Goal: Task Accomplishment & Management: Use online tool/utility

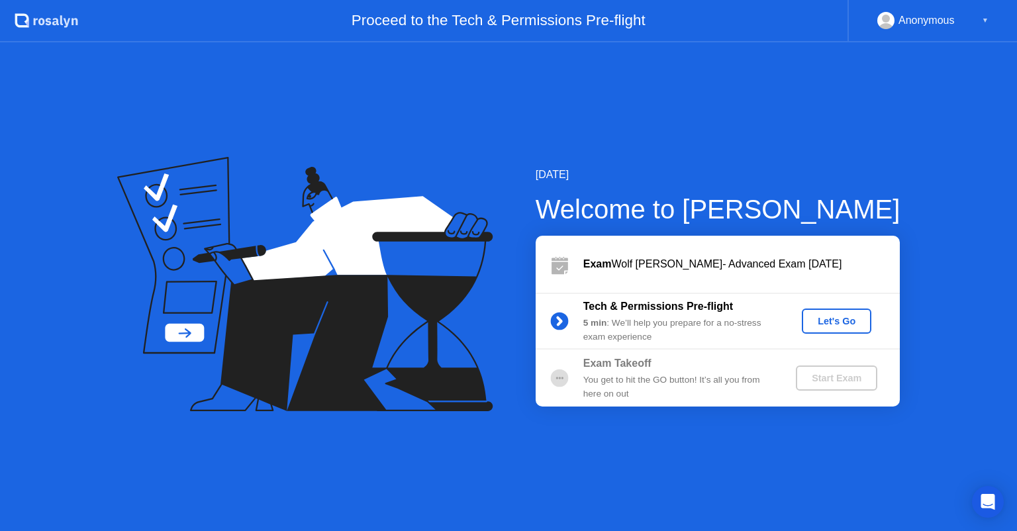
click at [829, 319] on div "Let's Go" at bounding box center [836, 321] width 59 height 11
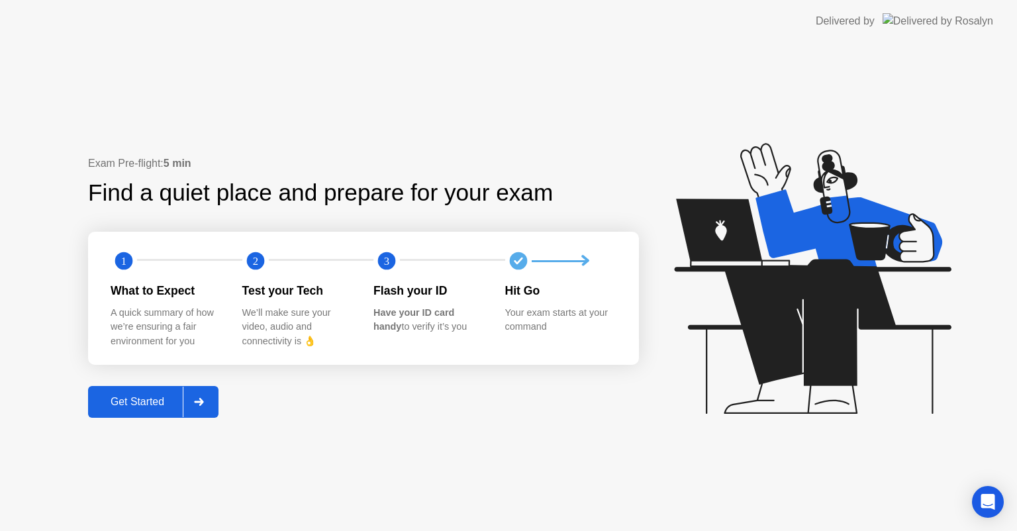
click at [136, 403] on div "Get Started" at bounding box center [137, 402] width 91 height 12
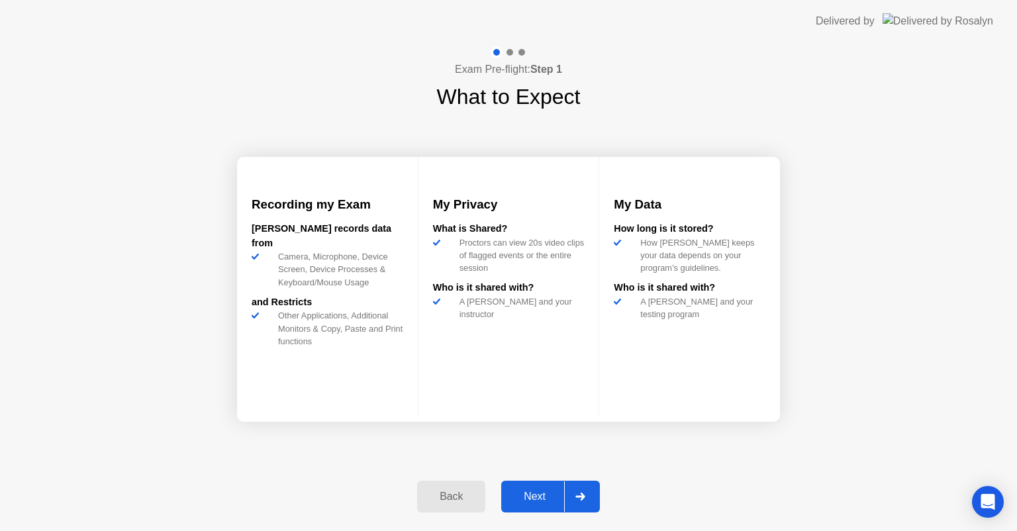
click at [531, 495] on div "Next" at bounding box center [534, 497] width 59 height 12
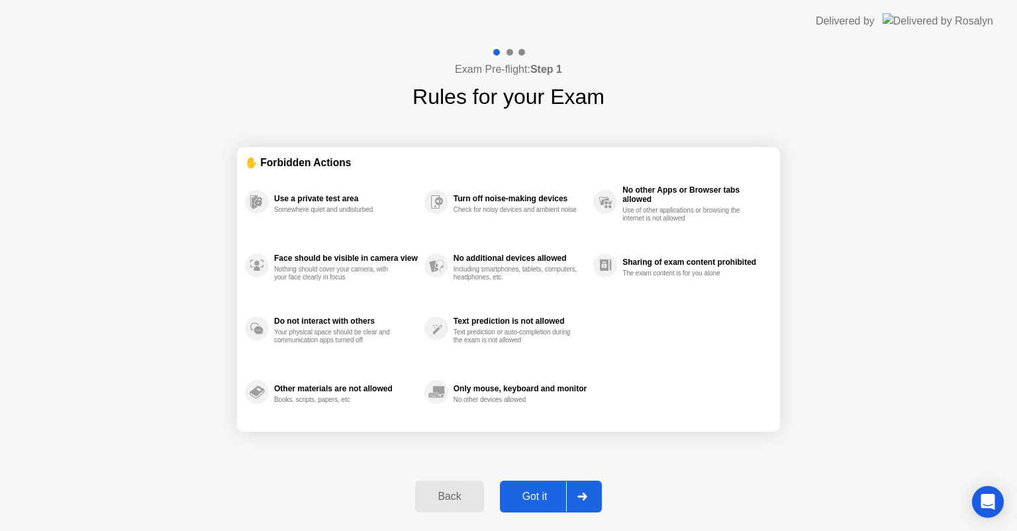
click at [531, 495] on div "Got it" at bounding box center [535, 497] width 62 height 12
select select "Available cameras"
select select "Available speakers"
select select "Available microphones"
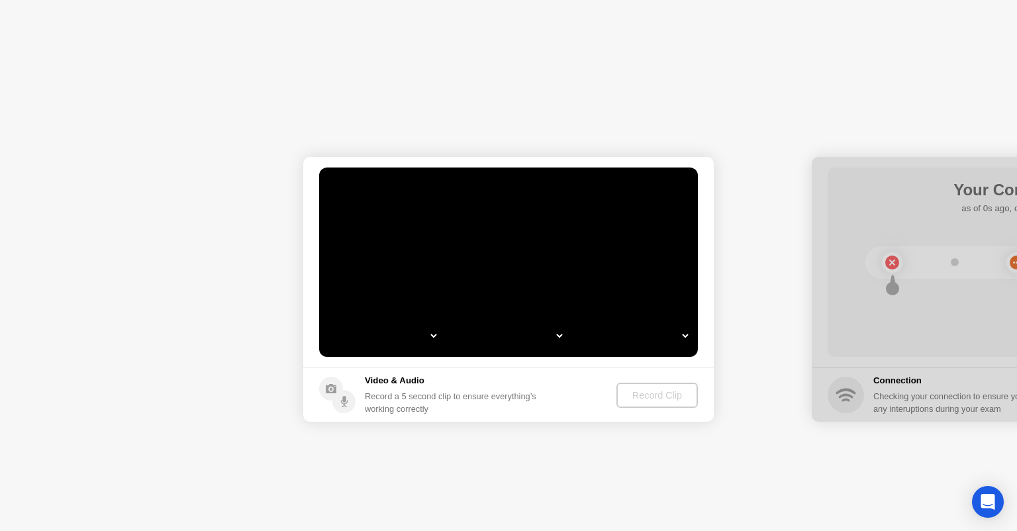
select select "**********"
select select "*******"
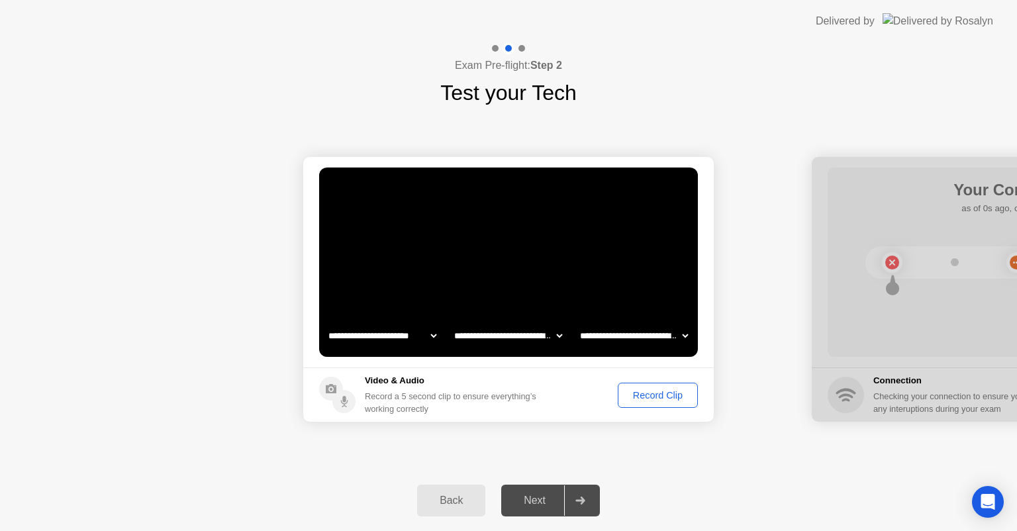
click at [668, 391] on div "Record Clip" at bounding box center [658, 395] width 71 height 11
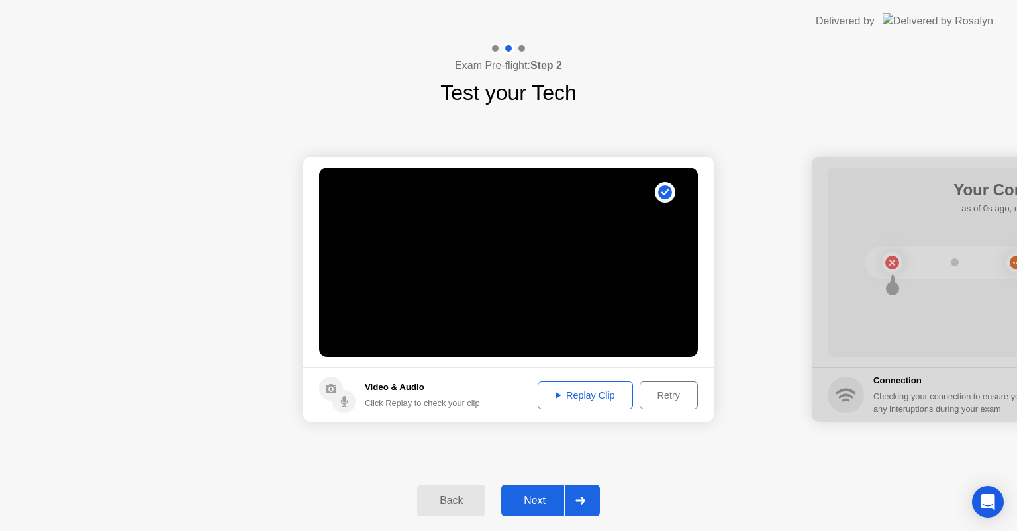
click at [530, 495] on div "Next" at bounding box center [534, 501] width 59 height 12
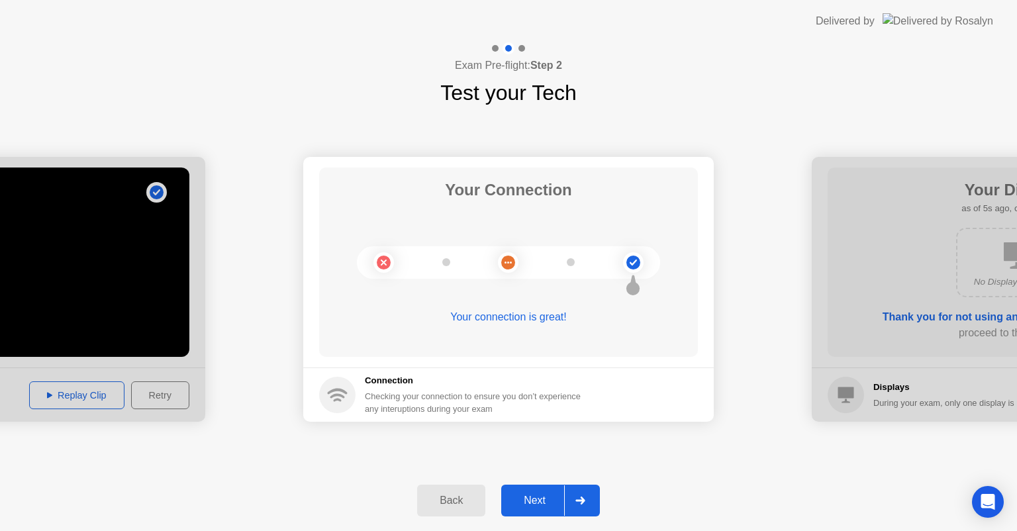
click at [530, 495] on div "Next" at bounding box center [534, 501] width 59 height 12
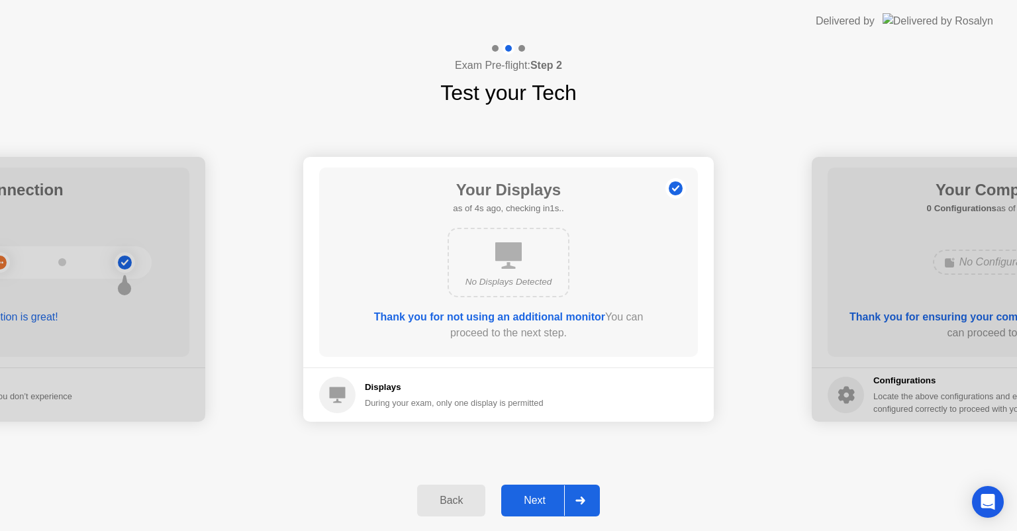
click at [530, 495] on div "Next" at bounding box center [534, 501] width 59 height 12
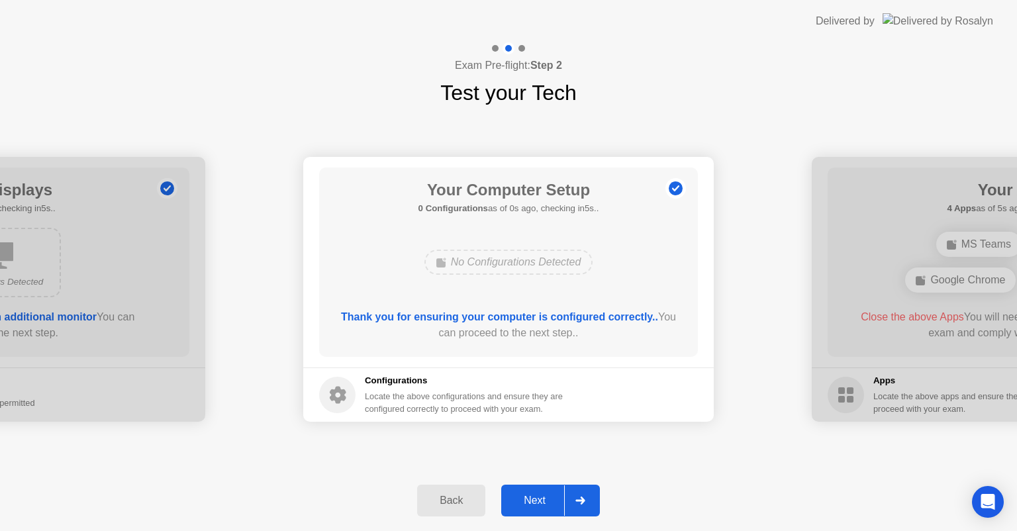
click at [530, 495] on div "Next" at bounding box center [534, 501] width 59 height 12
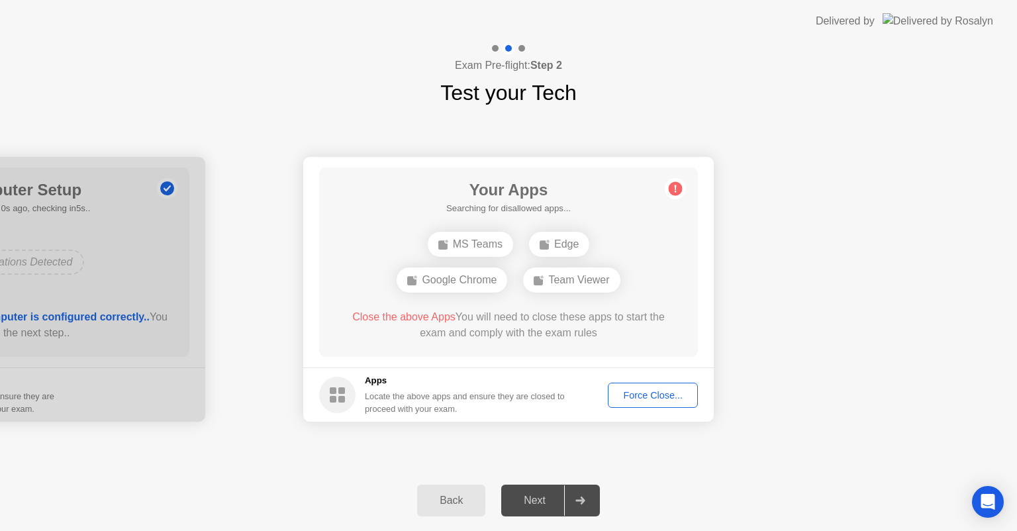
click at [442, 497] on div "Back" at bounding box center [451, 501] width 60 height 12
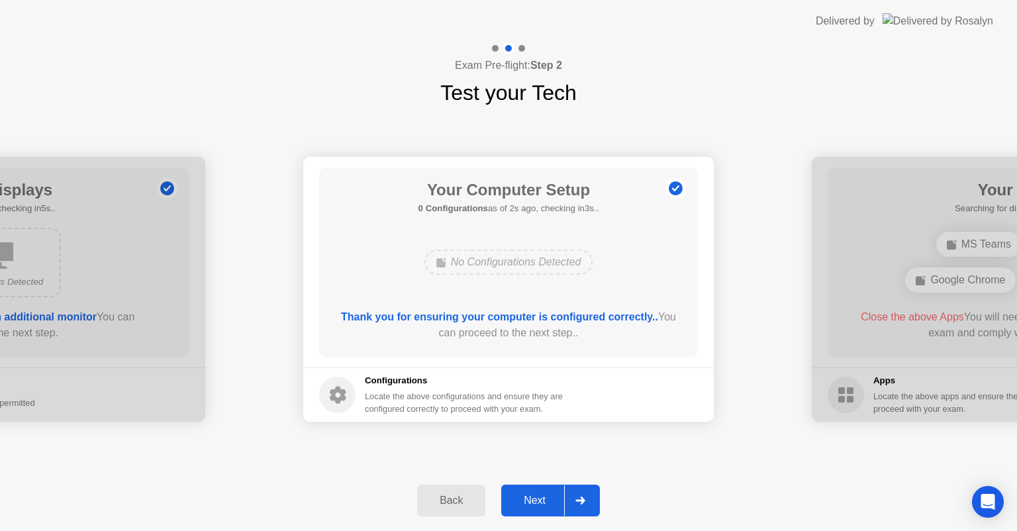
click at [532, 501] on div "Next" at bounding box center [534, 501] width 59 height 12
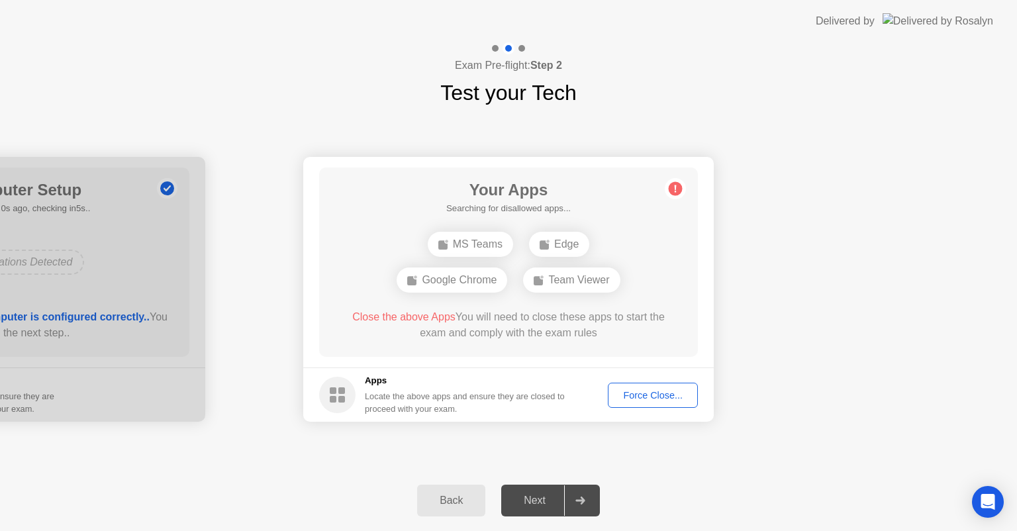
click at [635, 400] on div "Force Close..." at bounding box center [653, 395] width 81 height 11
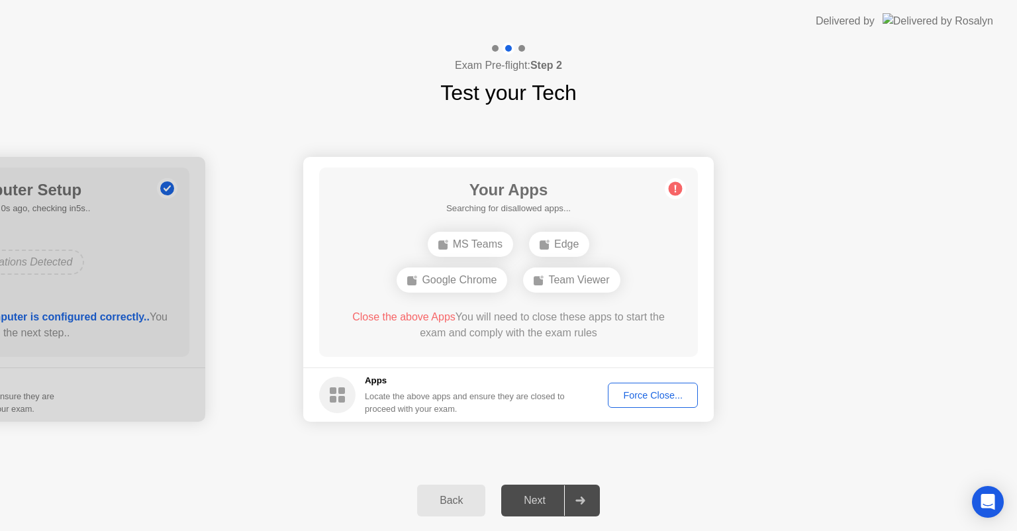
click at [536, 501] on div "Next" at bounding box center [534, 501] width 59 height 12
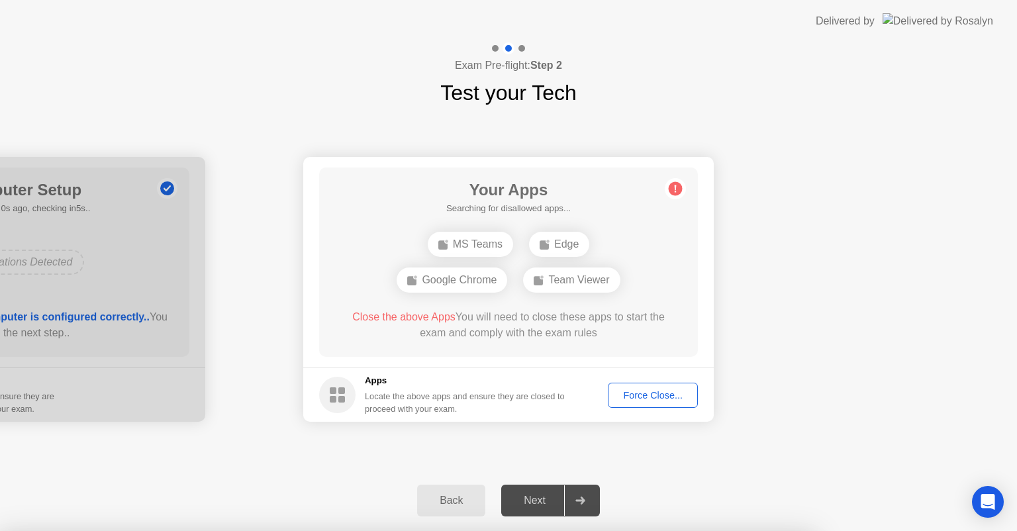
click at [374, 530] on div at bounding box center [508, 531] width 1017 height 0
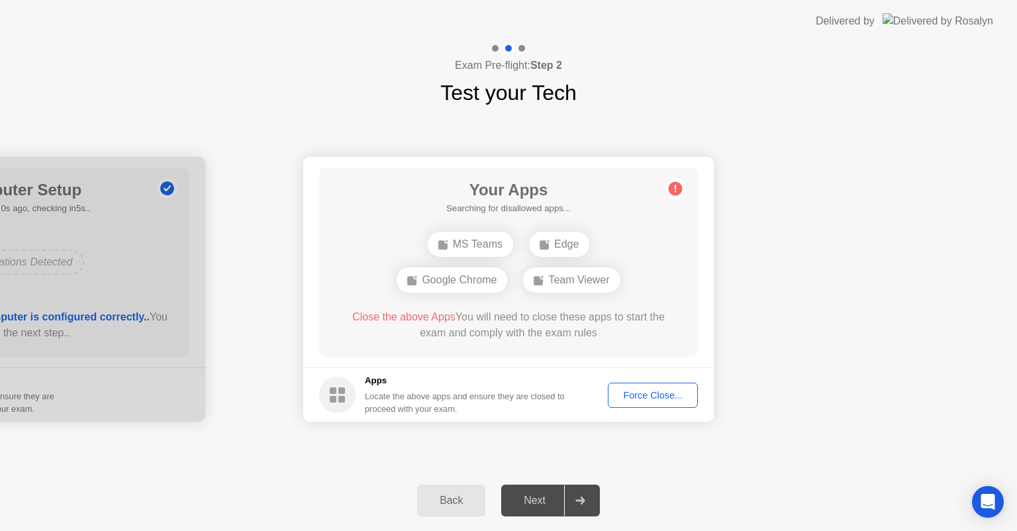
click at [538, 495] on div "Next" at bounding box center [534, 501] width 59 height 12
click at [648, 396] on div "Force Close..." at bounding box center [653, 395] width 81 height 11
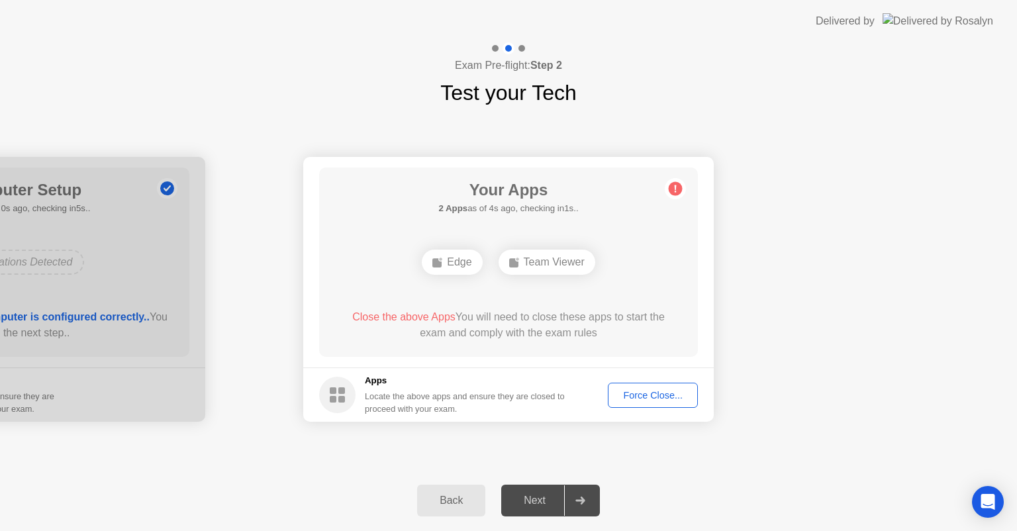
click at [540, 503] on div "Next" at bounding box center [534, 501] width 59 height 12
click at [652, 390] on div "Force Close..." at bounding box center [653, 395] width 81 height 11
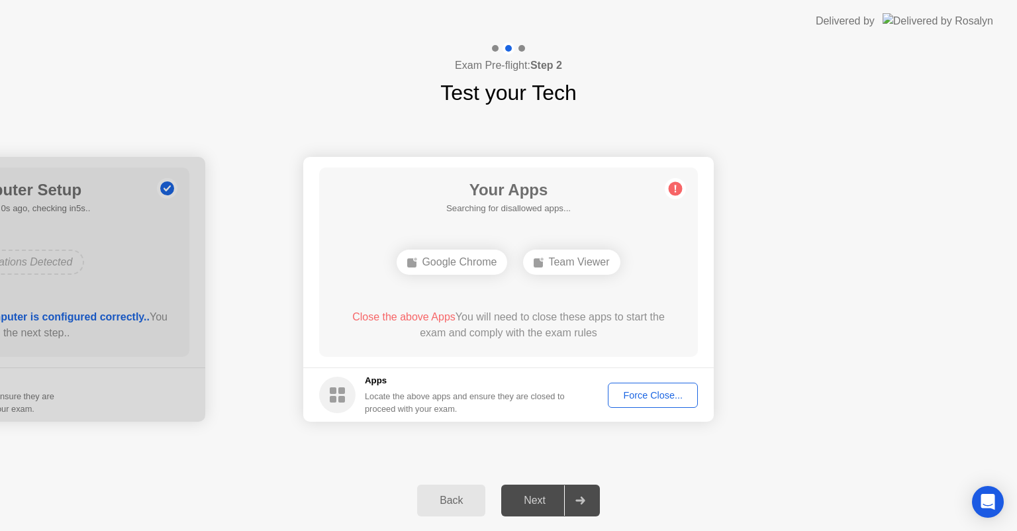
drag, startPoint x: 530, startPoint y: 500, endPoint x: 627, endPoint y: 406, distance: 134.4
click at [627, 406] on div "**********" at bounding box center [508, 286] width 1017 height 489
click at [627, 406] on button "Force Close..." at bounding box center [653, 395] width 90 height 25
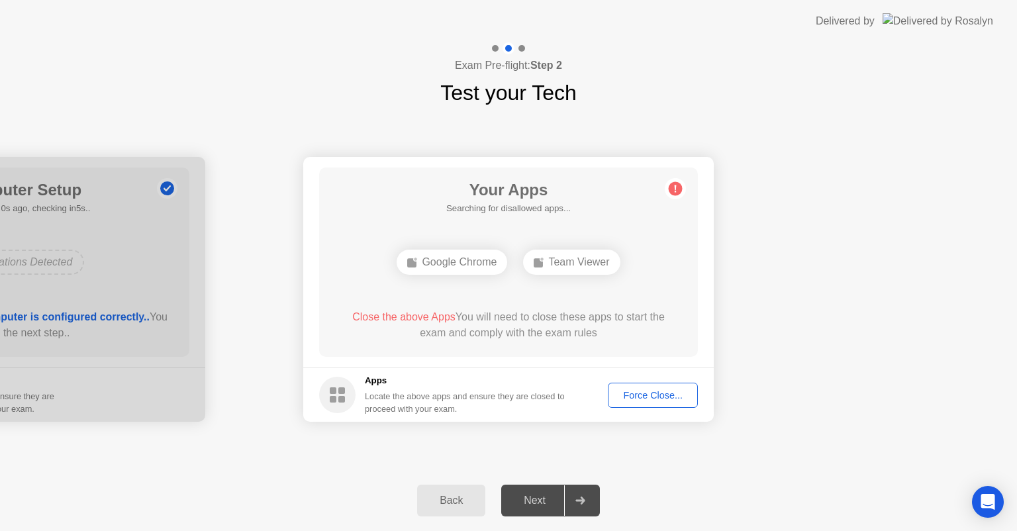
click at [675, 191] on icon at bounding box center [676, 188] width 2 height 7
